Goal: Check status: Check status

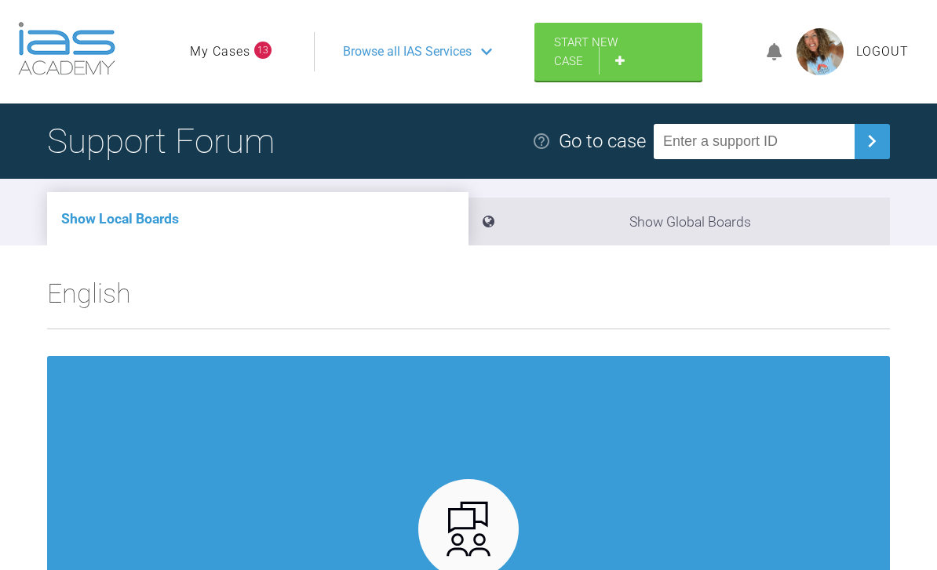
click at [444, 55] on span "Browse all IAS Services" at bounding box center [407, 52] width 129 height 20
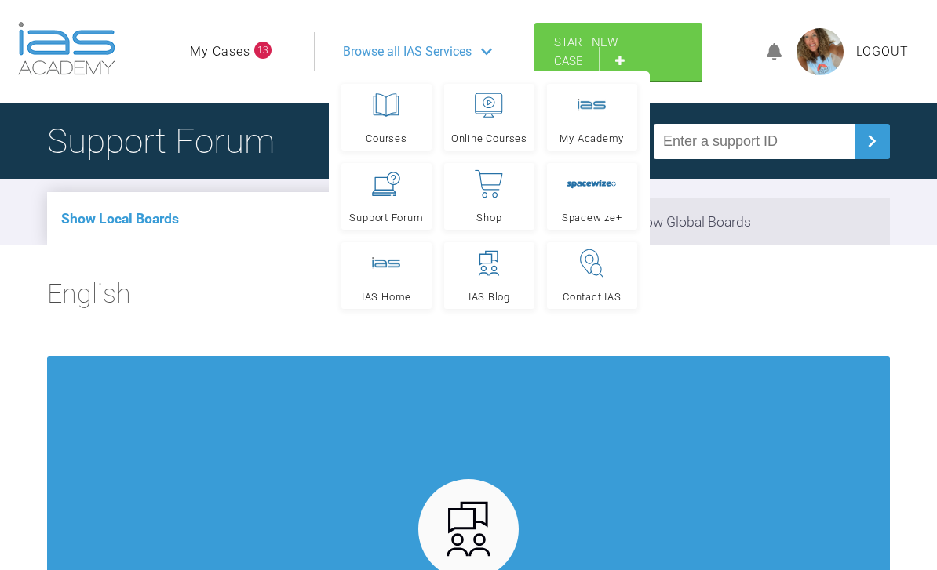
click at [385, 206] on link "Support Forum" at bounding box center [386, 196] width 90 height 67
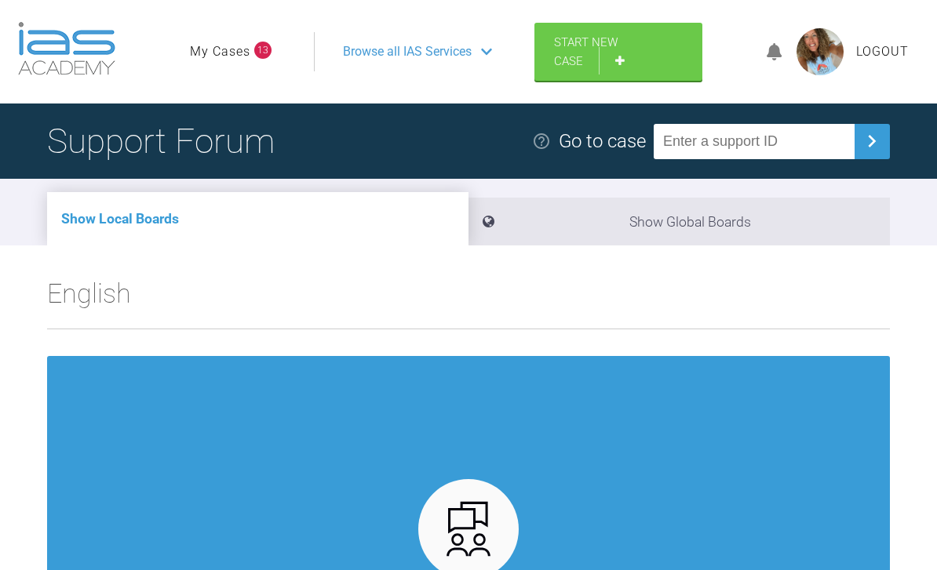
click at [238, 60] on link "My Cases" at bounding box center [220, 52] width 60 height 20
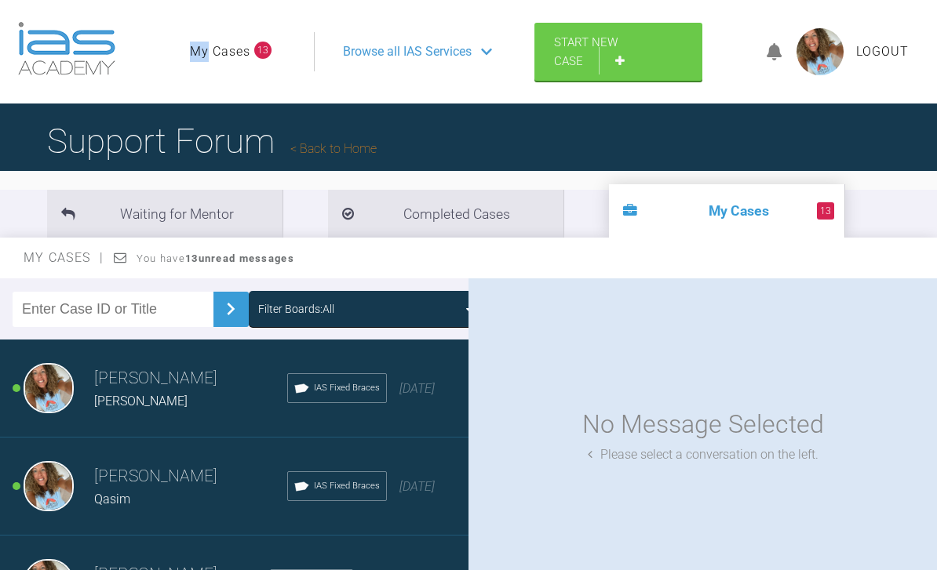
click at [249, 44] on link "My Cases" at bounding box center [220, 52] width 60 height 20
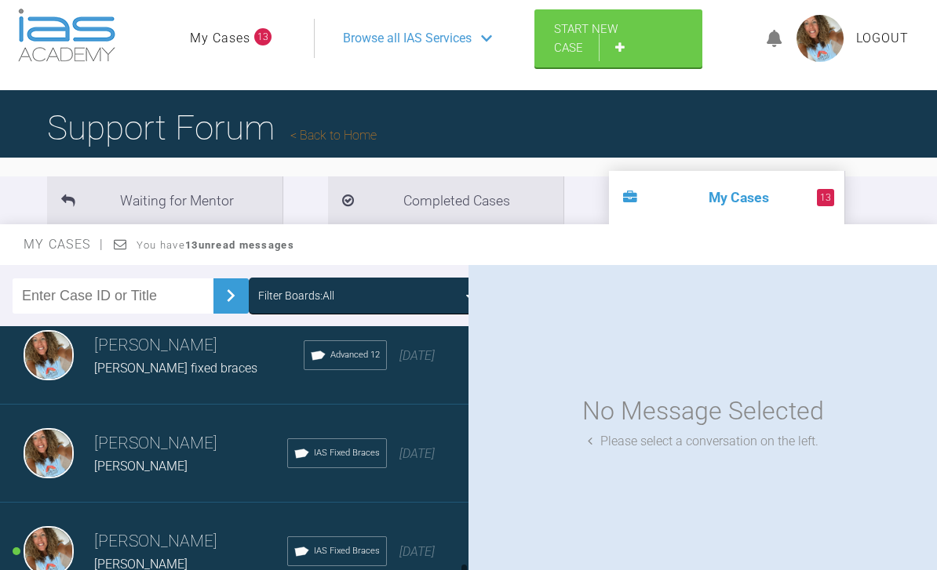
scroll to position [1587, 0]
click at [206, 362] on div "Sophie greenman fixed braces" at bounding box center [198, 370] width 209 height 20
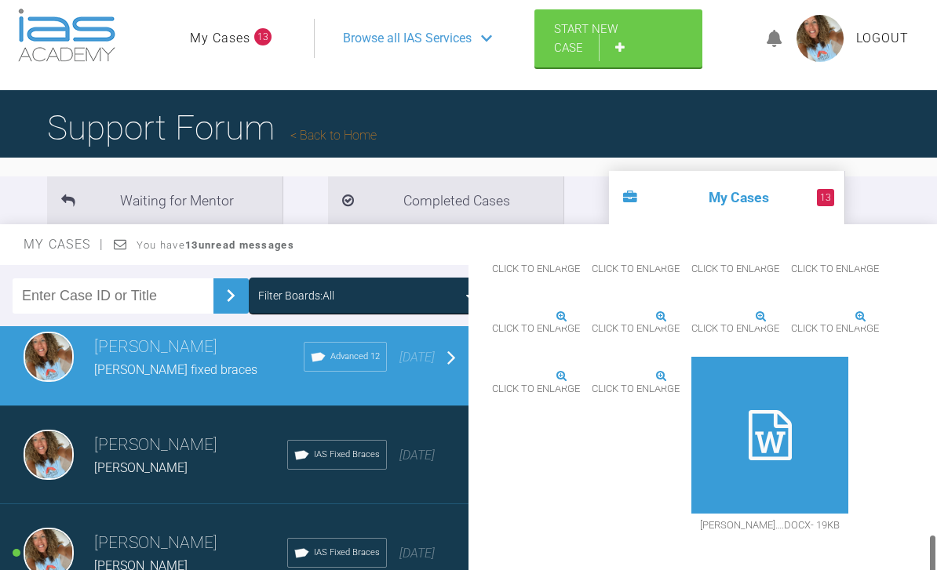
scroll to position [1688, 0]
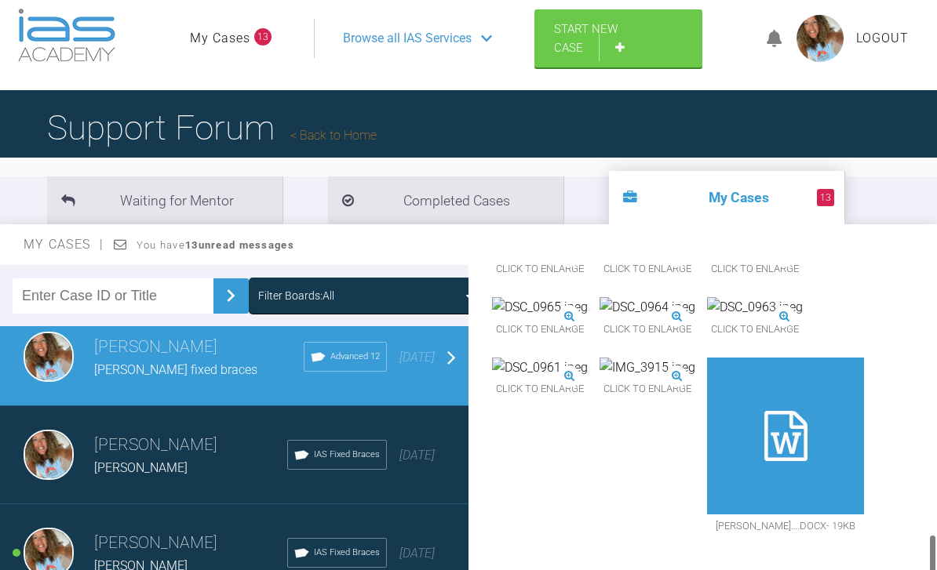
click at [588, 378] on img at bounding box center [540, 368] width 96 height 20
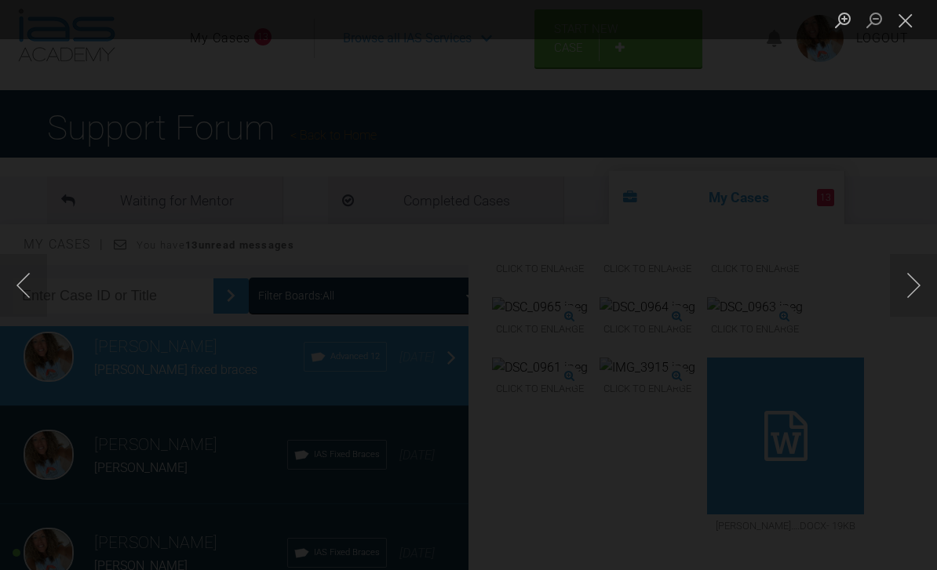
click at [901, 16] on button "Close lightbox" at bounding box center [905, 19] width 31 height 27
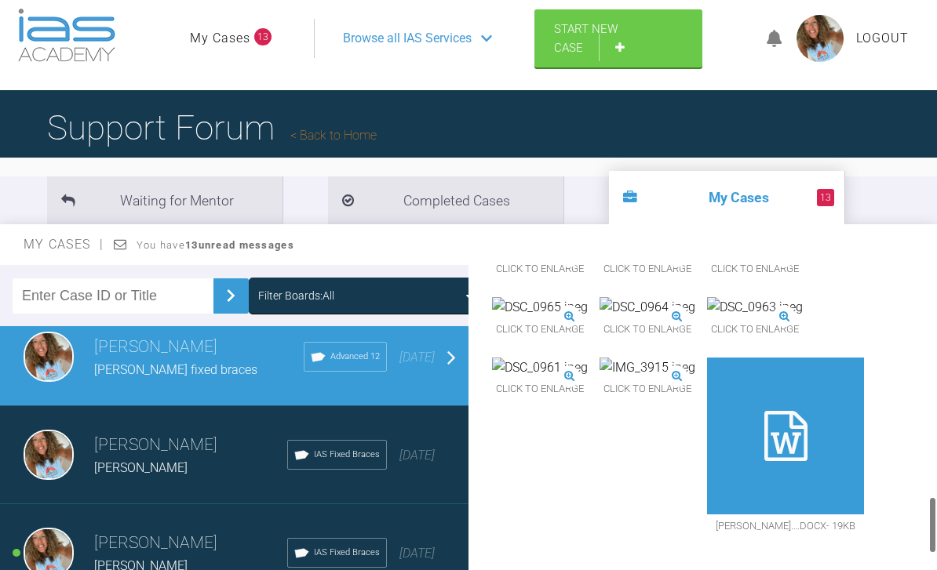
scroll to position [1451, 0]
click at [588, 318] on img at bounding box center [540, 307] width 96 height 20
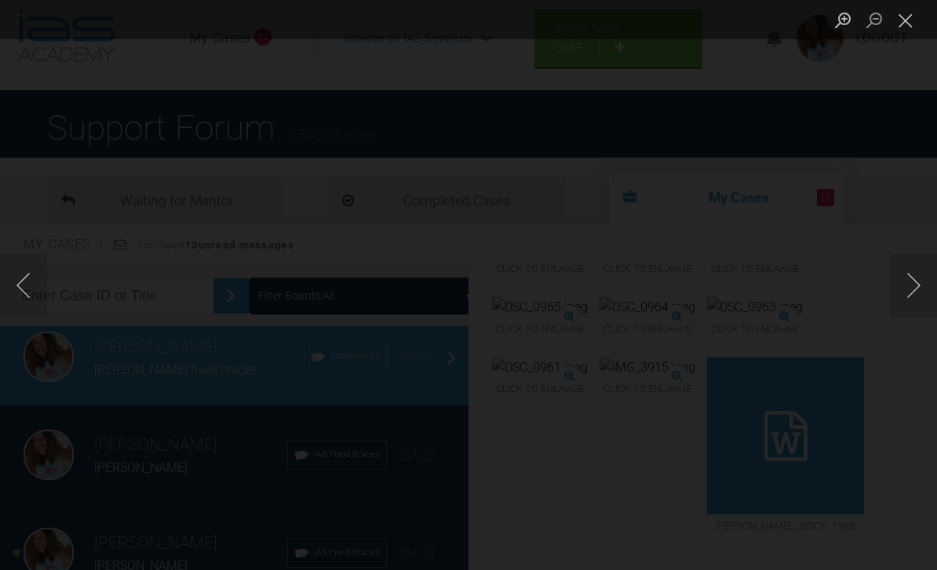
click at [935, 441] on div "Lightbox" at bounding box center [468, 285] width 937 height 570
